Goal: Information Seeking & Learning: Learn about a topic

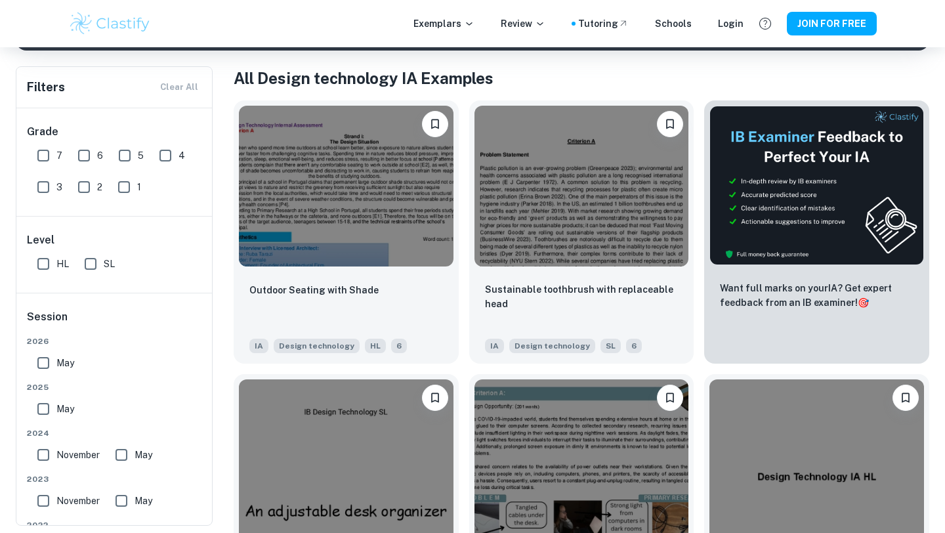
scroll to position [247, 0]
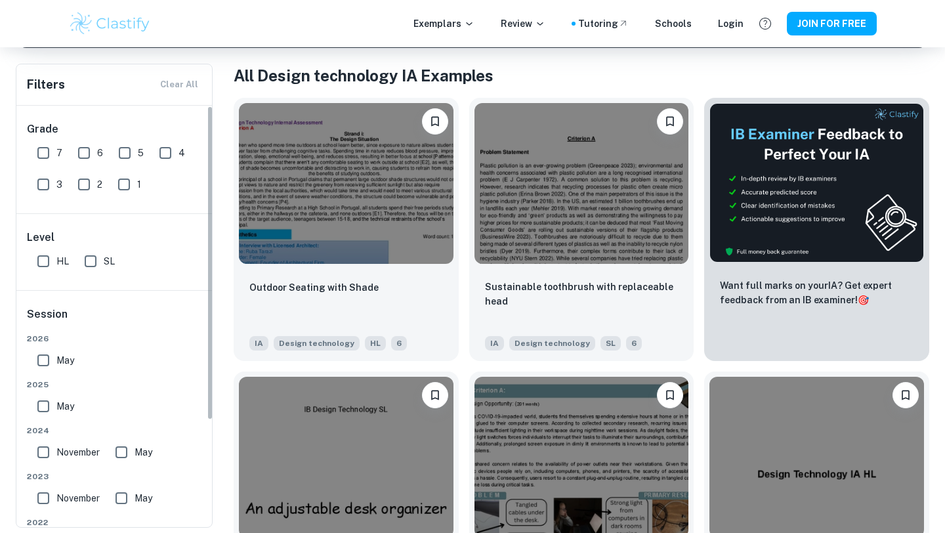
click at [41, 155] on input "7" at bounding box center [43, 153] width 26 height 26
checkbox input "true"
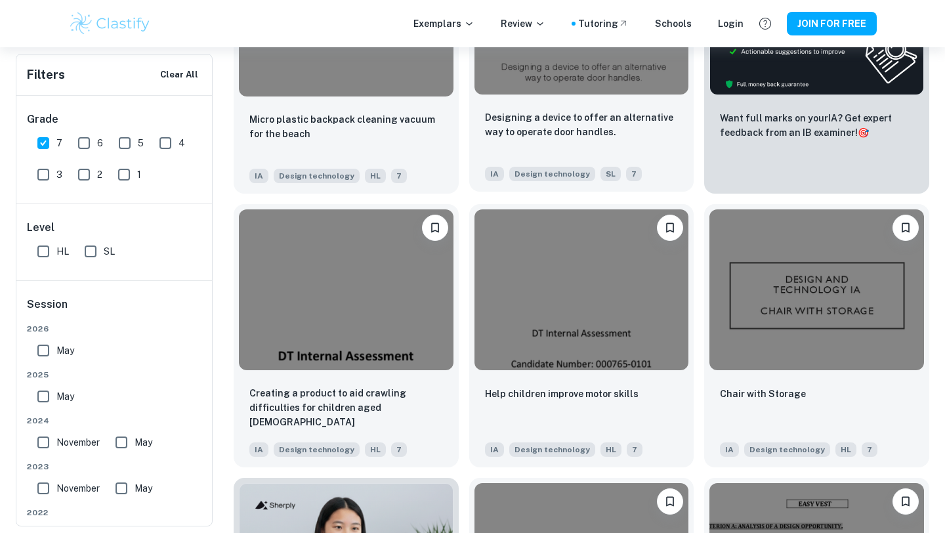
scroll to position [449, 0]
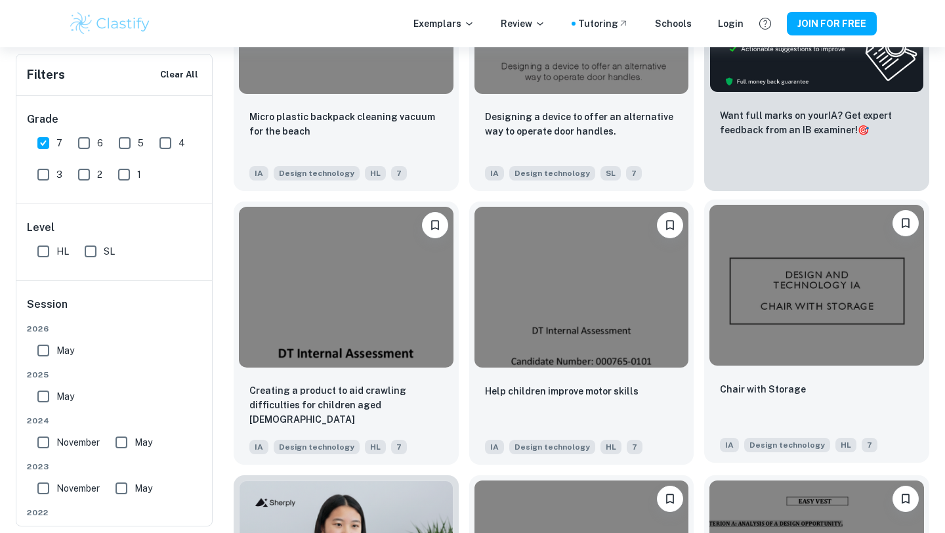
click at [749, 287] on img at bounding box center [816, 285] width 215 height 161
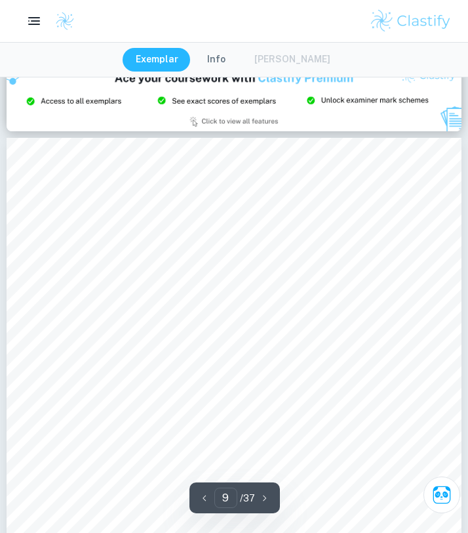
scroll to position [5335, 0]
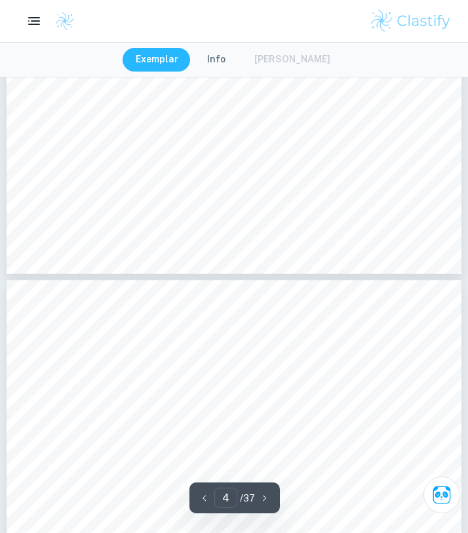
type input "3"
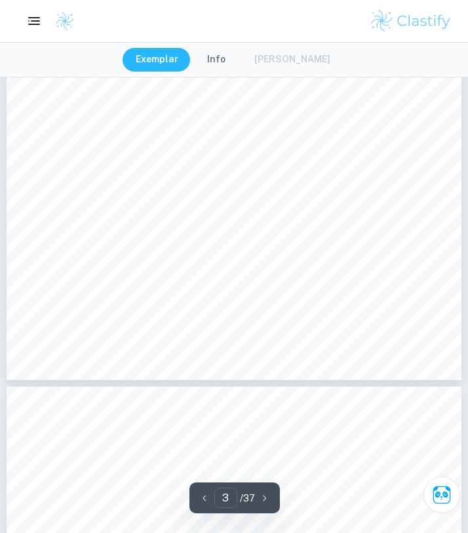
scroll to position [1807, 0]
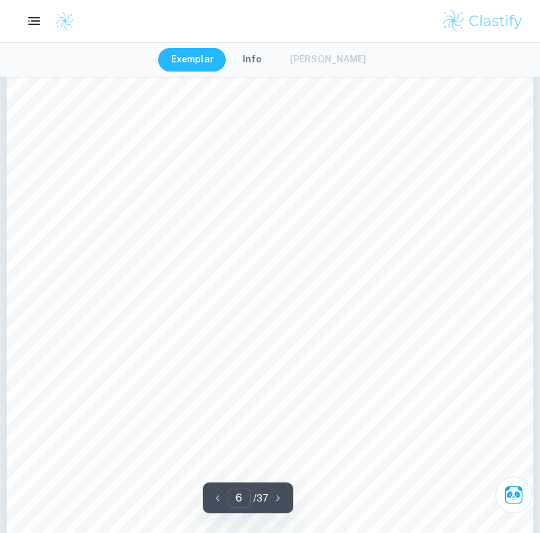
scroll to position [4167, 0]
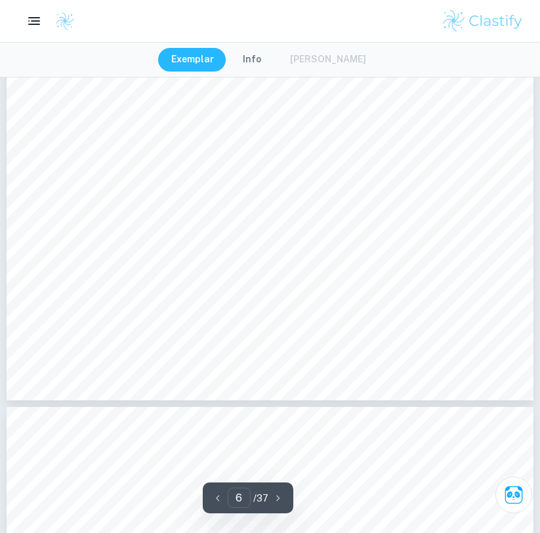
type input "7"
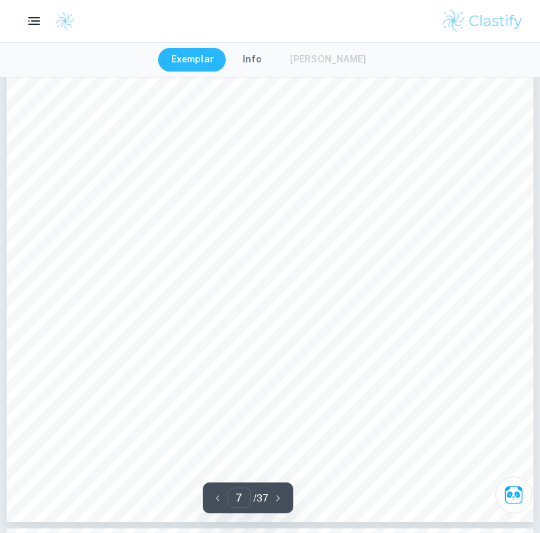
scroll to position [4971, 0]
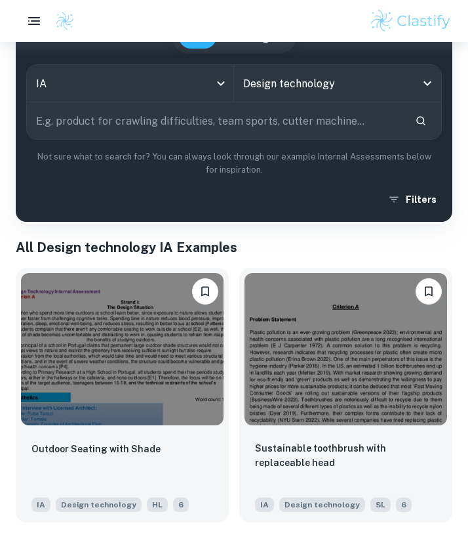
scroll to position [170, 0]
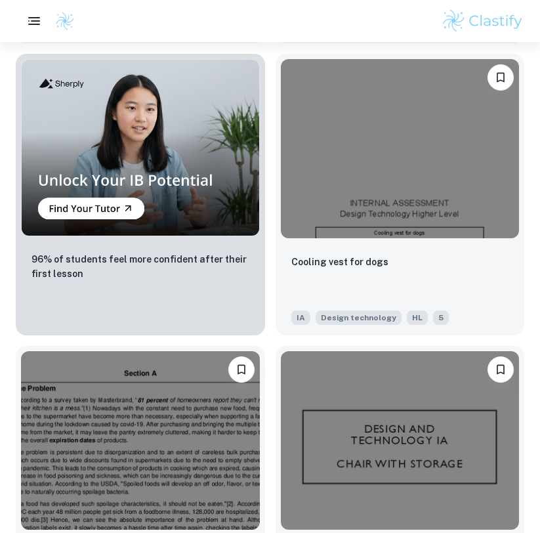
scroll to position [3645, 0]
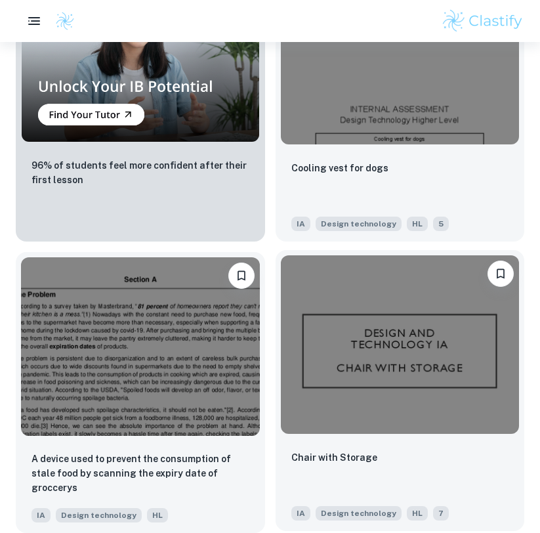
click at [433, 369] on img at bounding box center [400, 344] width 239 height 179
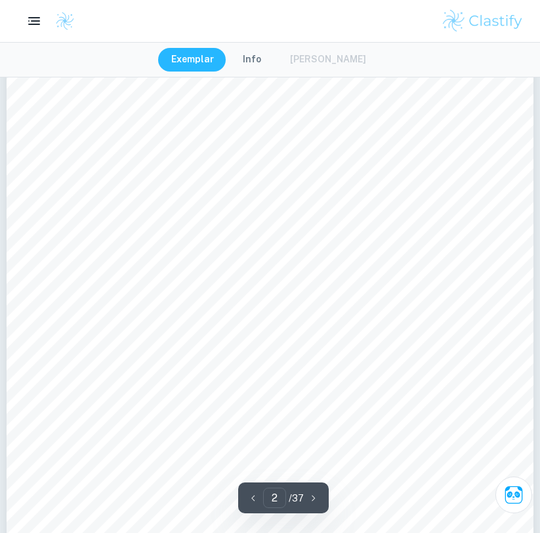
scroll to position [1012, 0]
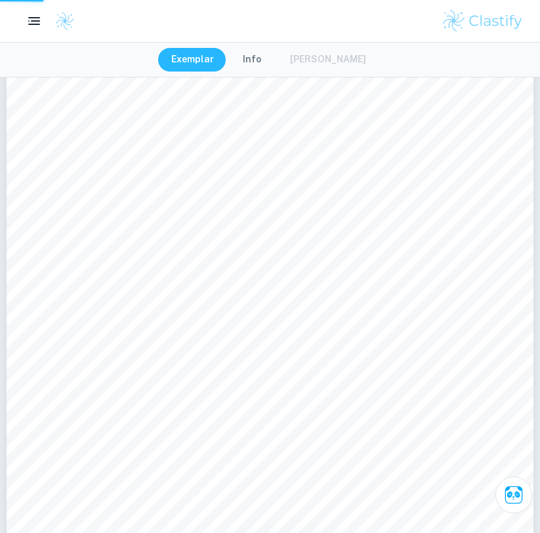
type input "5"
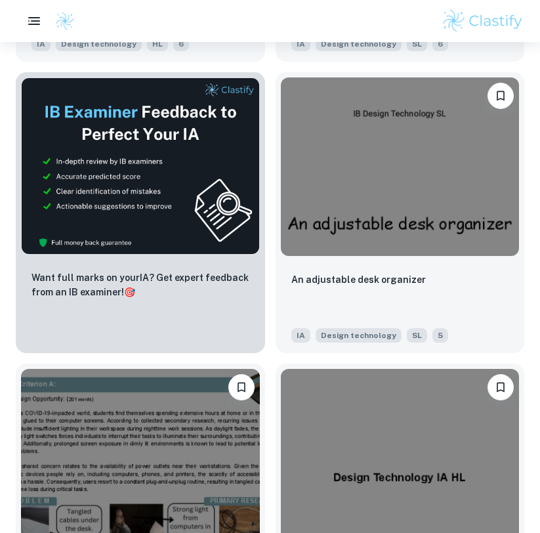
scroll to position [641, 0]
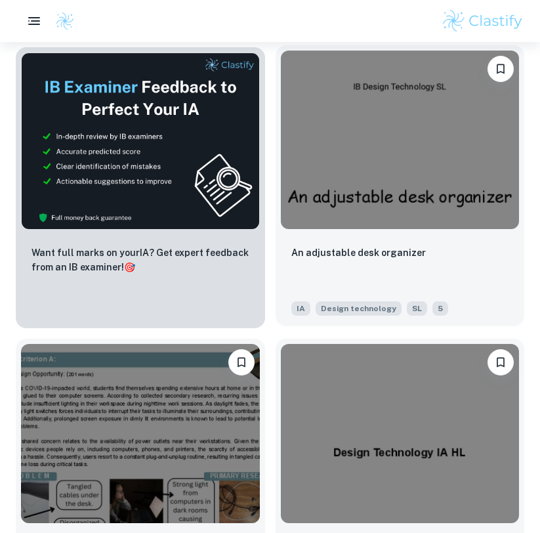
click at [373, 245] on div "An adjustable desk organizer" at bounding box center [400, 267] width 218 height 45
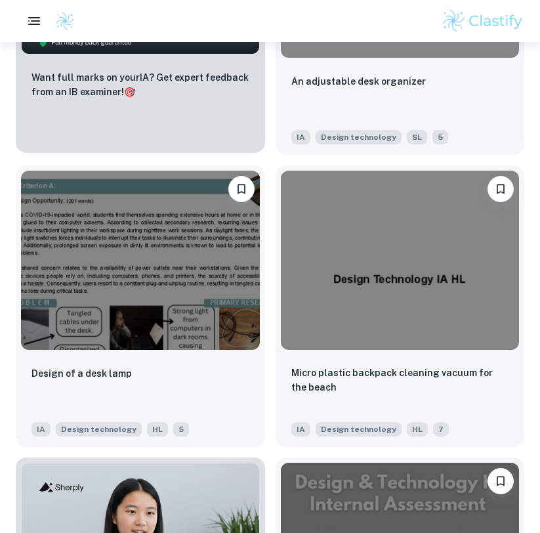
scroll to position [815, 0]
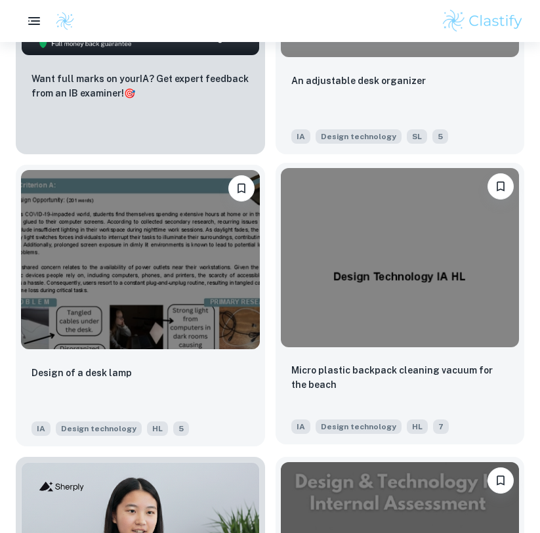
click at [373, 325] on img at bounding box center [400, 257] width 239 height 179
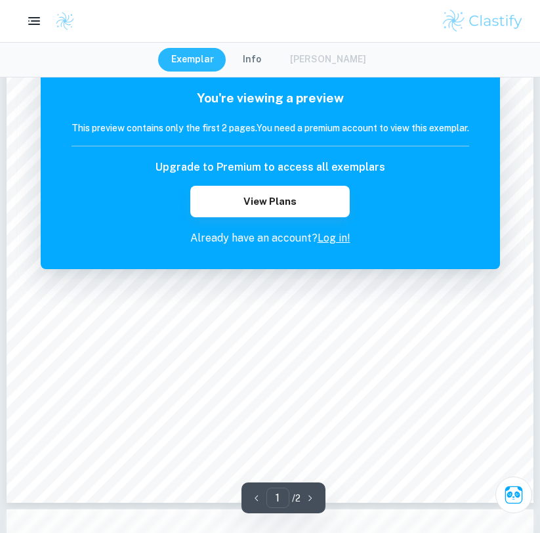
scroll to position [744, 0]
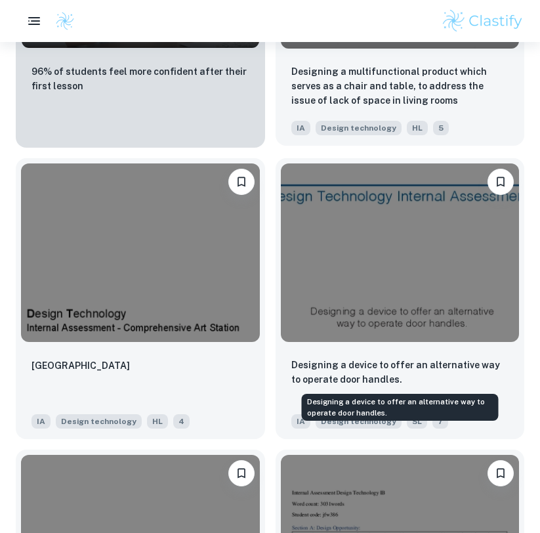
scroll to position [1414, 0]
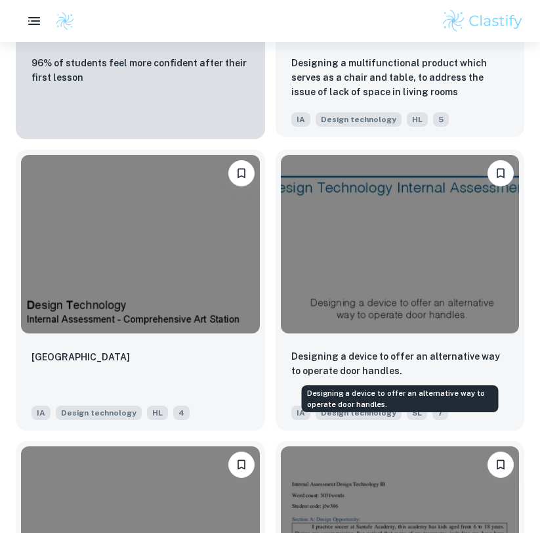
click at [468, 361] on p "Designing a device to offer an alternative way to operate door handles." at bounding box center [400, 363] width 218 height 29
